Goal: Task Accomplishment & Management: Use online tool/utility

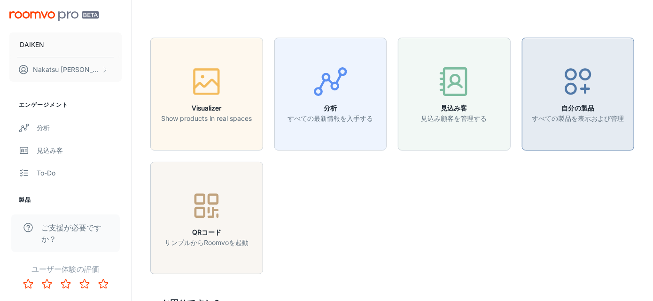
click at [562, 119] on p "すべての製品を表示および管理" at bounding box center [578, 118] width 92 height 10
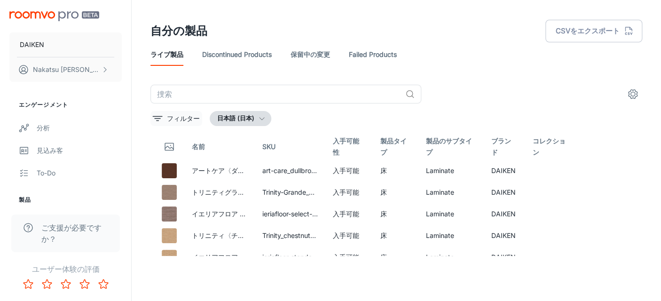
click at [173, 117] on p "フィルター" at bounding box center [183, 118] width 33 height 10
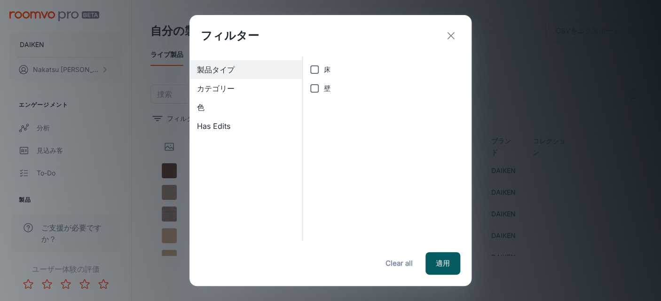
click at [404, 267] on button "Clear all" at bounding box center [399, 263] width 38 height 23
click at [452, 37] on line "exit" at bounding box center [451, 35] width 7 height 7
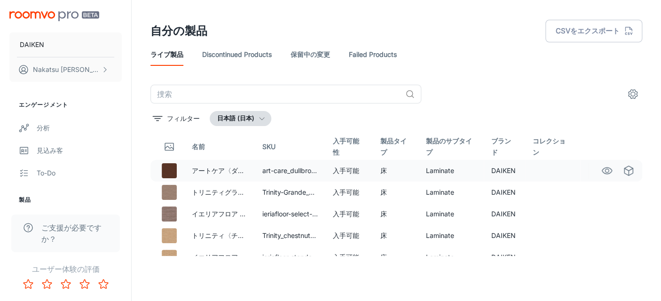
click at [173, 172] on img at bounding box center [169, 170] width 15 height 15
click at [206, 171] on p "アートケア〈ダルブラウン柄〉" at bounding box center [219, 170] width 55 height 10
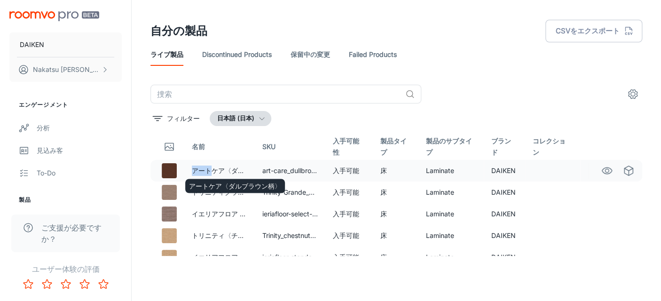
click at [206, 171] on p "アートケア〈ダルブラウン柄〉" at bounding box center [219, 170] width 55 height 10
click at [175, 169] on img at bounding box center [169, 170] width 15 height 15
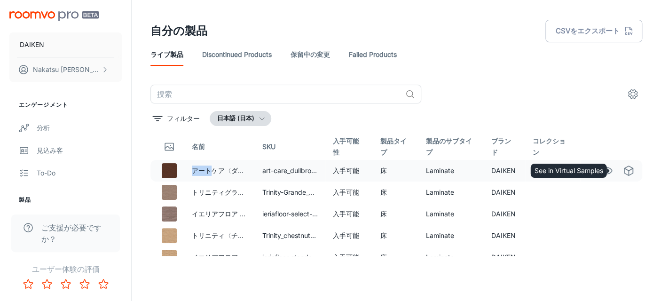
click at [624, 173] on icon "See in Virtual Samples" at bounding box center [628, 170] width 11 height 11
click at [601, 172] on icon "See in Visualizer" at bounding box center [606, 170] width 11 height 11
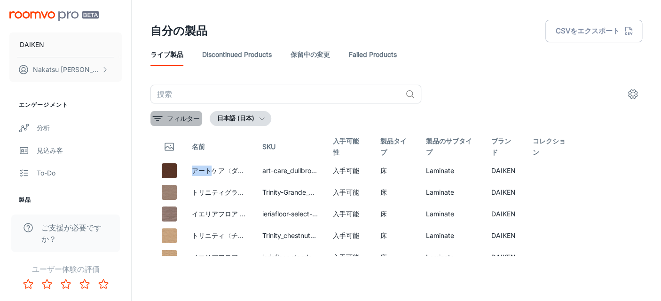
click at [196, 114] on p "フィルター" at bounding box center [183, 118] width 33 height 10
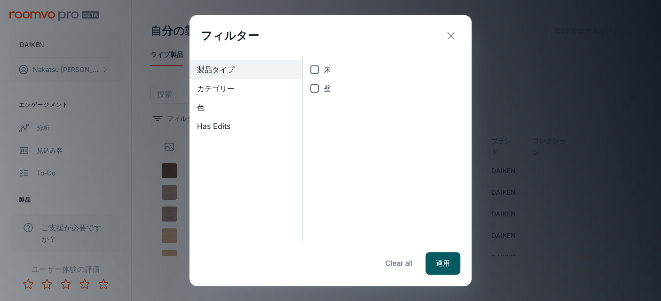
click at [231, 90] on span "カテゴリー" at bounding box center [246, 88] width 98 height 11
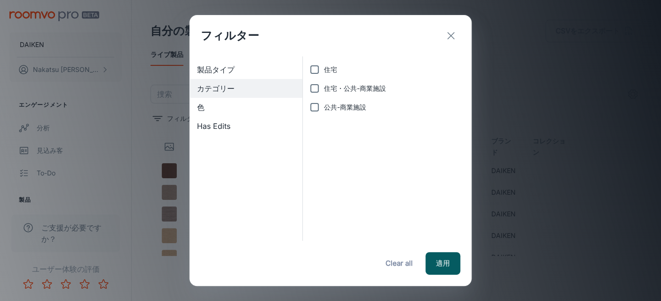
click at [316, 109] on input "公共-商業施設" at bounding box center [314, 107] width 19 height 19
checkbox input "true"
click at [439, 267] on button "適用" at bounding box center [442, 263] width 35 height 23
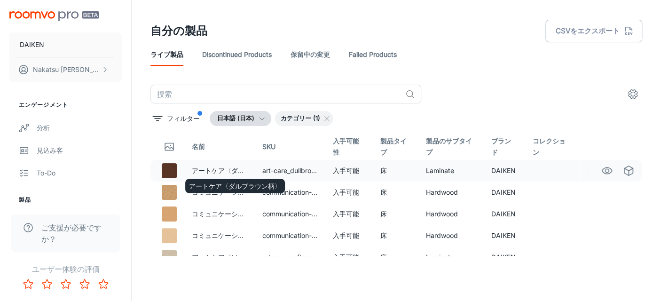
click at [234, 169] on p "アートケア〈ダルブラウン柄〉" at bounding box center [219, 170] width 55 height 10
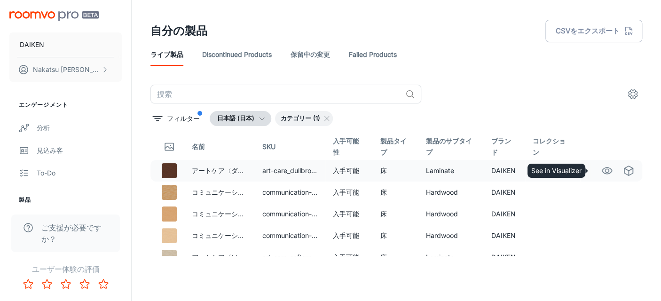
click at [605, 171] on circle "See in Visualizer" at bounding box center [607, 171] width 4 height 4
click at [198, 119] on p "フィルター" at bounding box center [183, 118] width 33 height 10
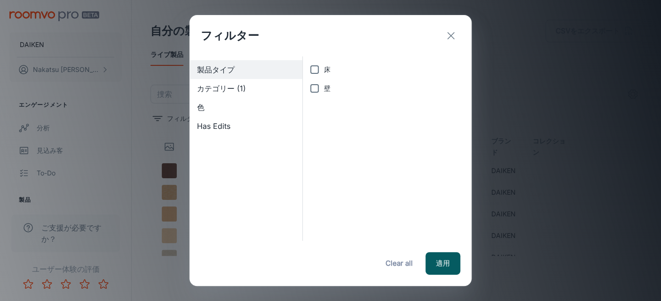
click at [402, 263] on button "Clear all" at bounding box center [399, 263] width 38 height 23
click at [450, 37] on icon "exit" at bounding box center [450, 35] width 11 height 11
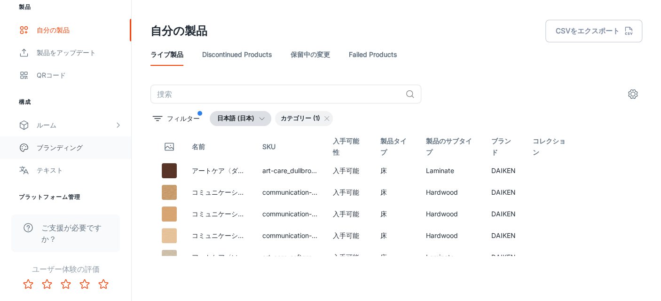
scroll to position [220, 0]
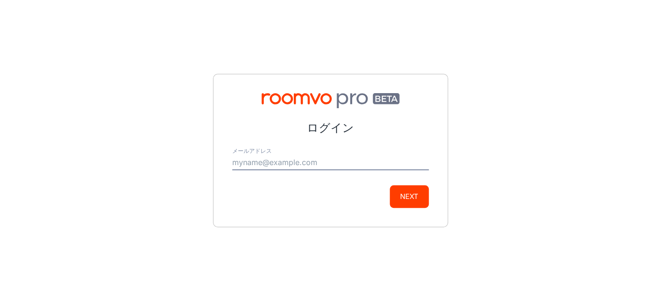
click at [355, 166] on input "メールアドレス" at bounding box center [330, 162] width 197 height 15
type input "[EMAIL_ADDRESS][PERSON_NAME][DOMAIN_NAME]"
click at [403, 196] on button "Next" at bounding box center [409, 196] width 39 height 23
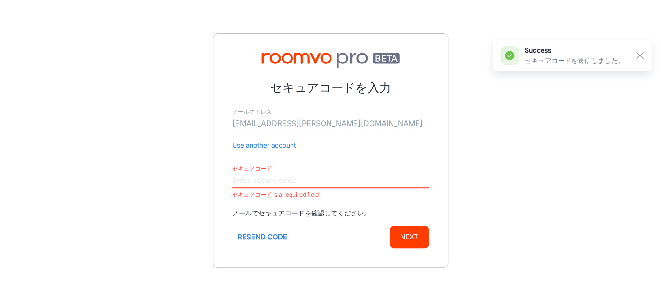
paste input "600114"
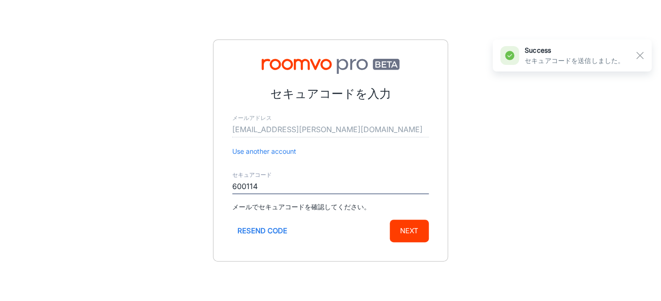
type input "600114"
click at [413, 233] on button "Next" at bounding box center [409, 231] width 39 height 23
